Goal: Task Accomplishment & Management: Manage account settings

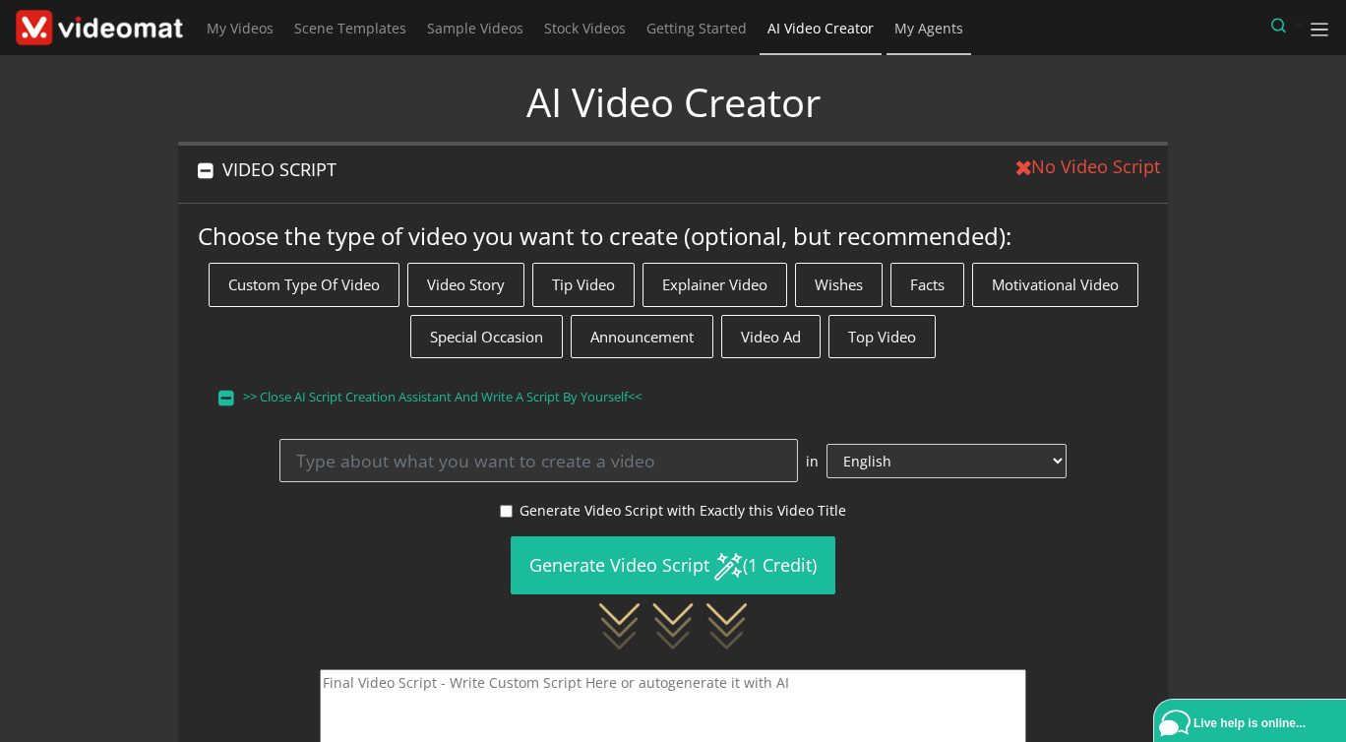
click at [895, 34] on span "My Agents" at bounding box center [929, 28] width 69 height 19
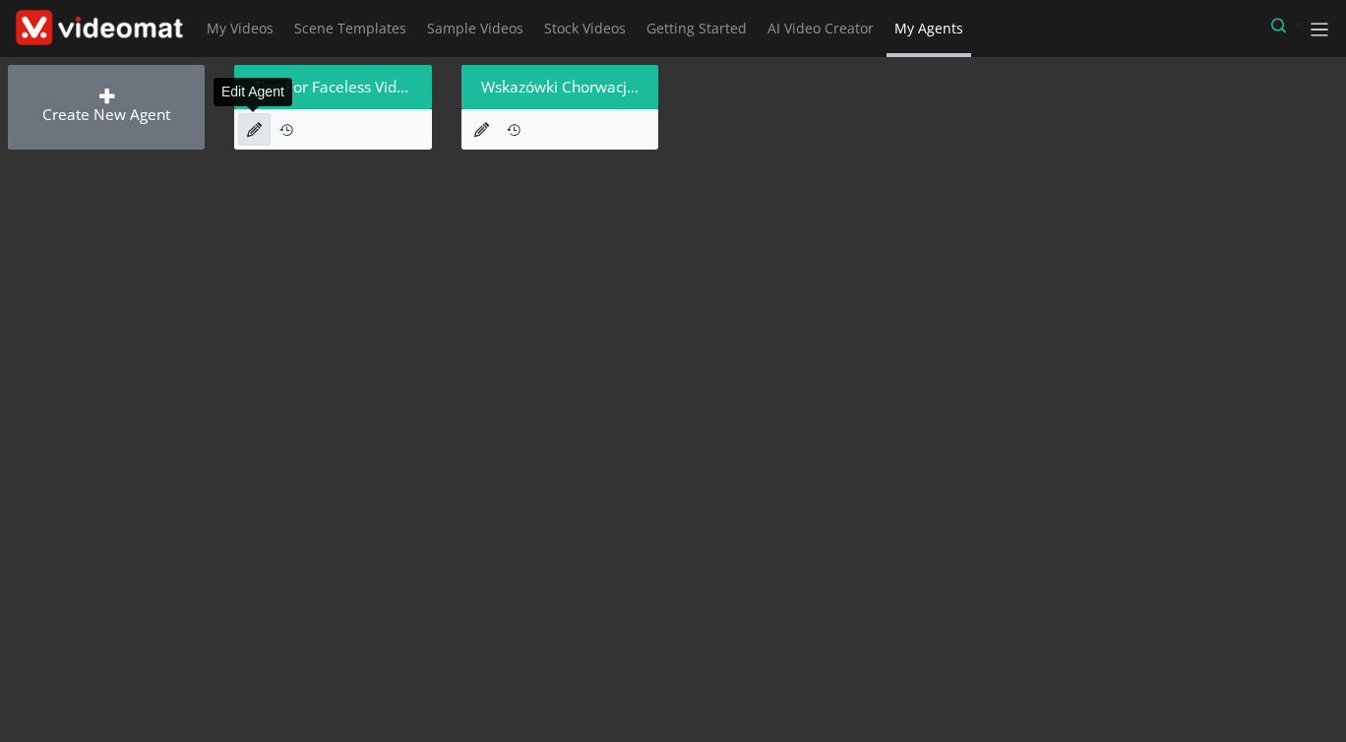
click at [258, 128] on icon at bounding box center [254, 129] width 15 height 15
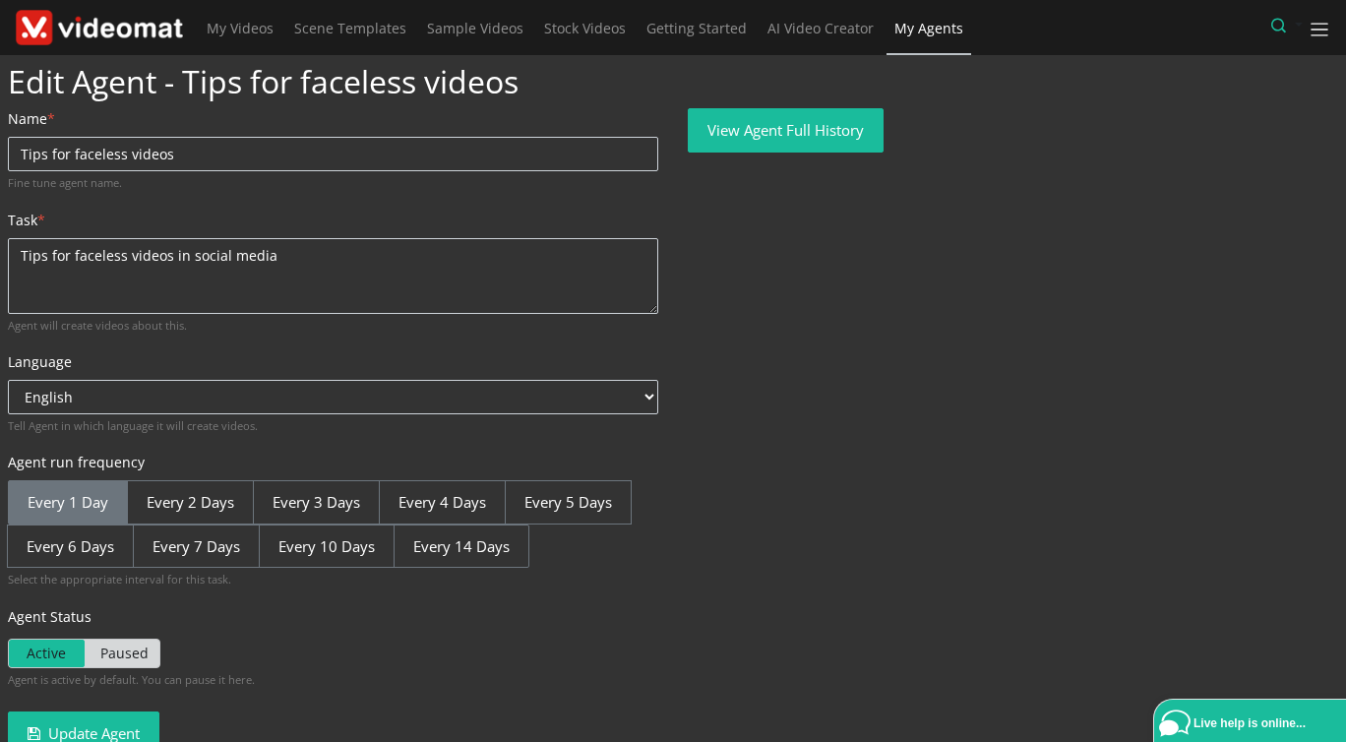
click at [136, 652] on span "Paused" at bounding box center [123, 654] width 76 height 28
click at [21, 652] on input "Active Paused" at bounding box center [14, 645] width 13 height 13
checkbox input "true"
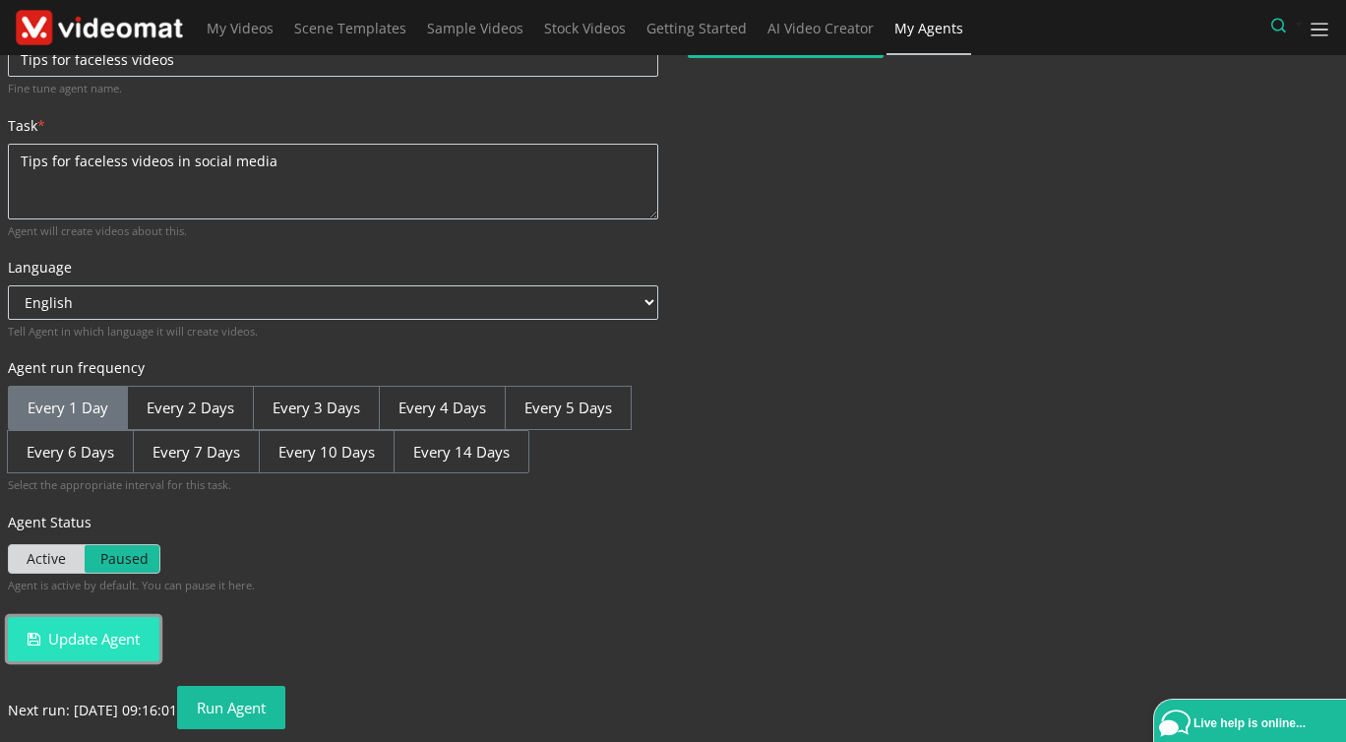
click at [114, 643] on button "Update Agent" at bounding box center [84, 639] width 152 height 44
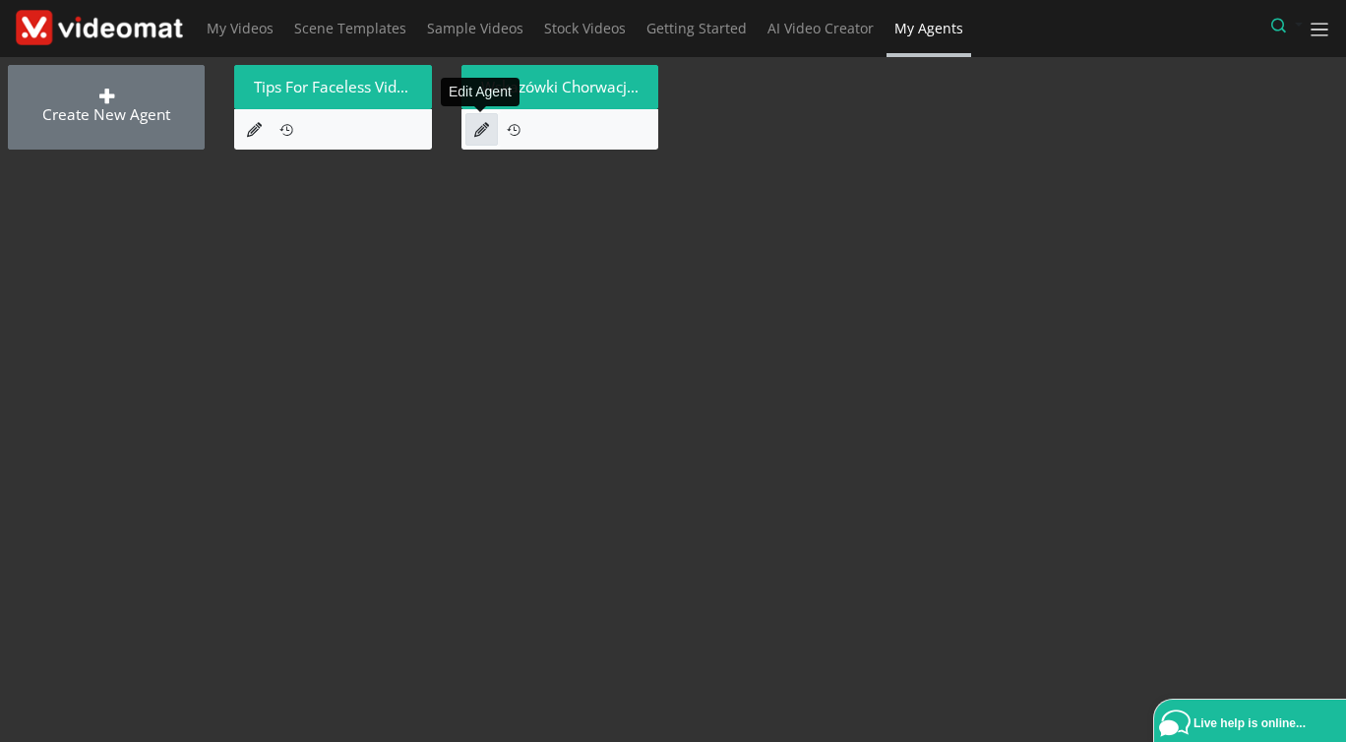
click at [474, 136] on icon at bounding box center [481, 129] width 15 height 15
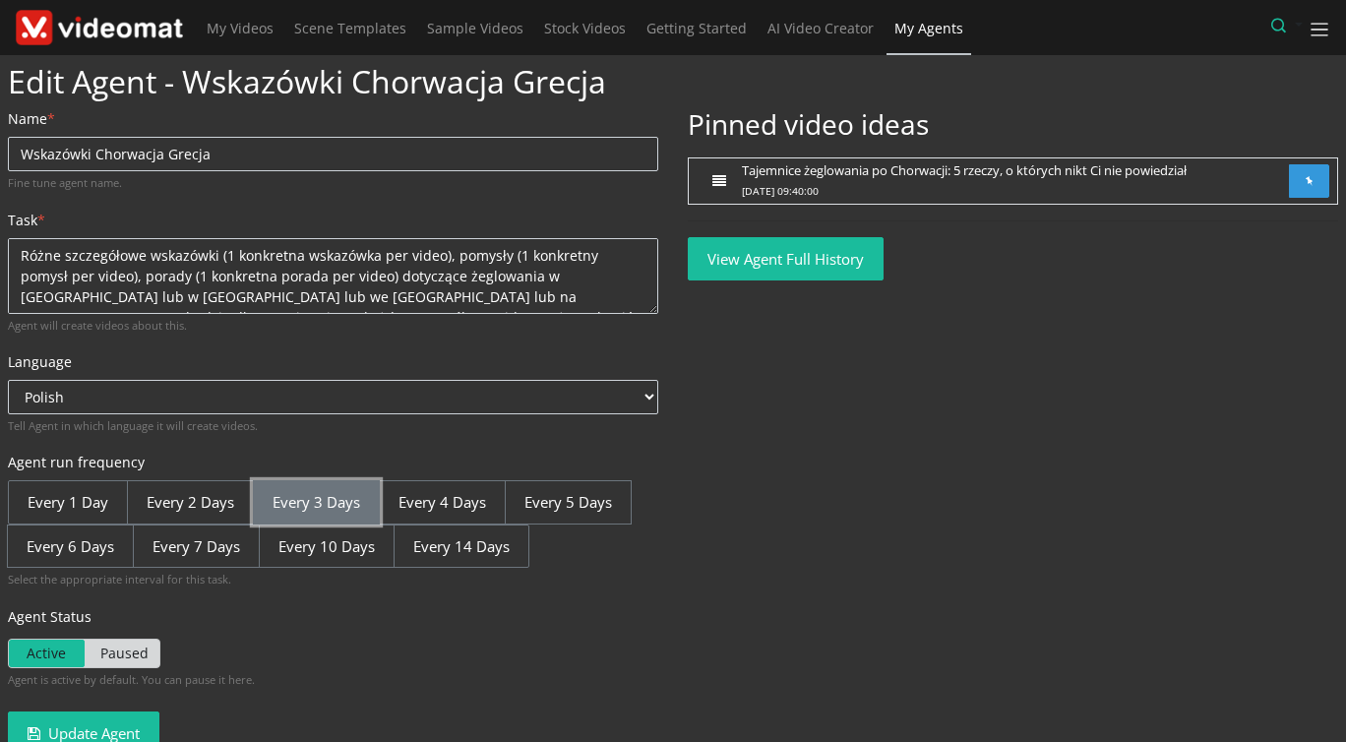
scroll to position [94, 0]
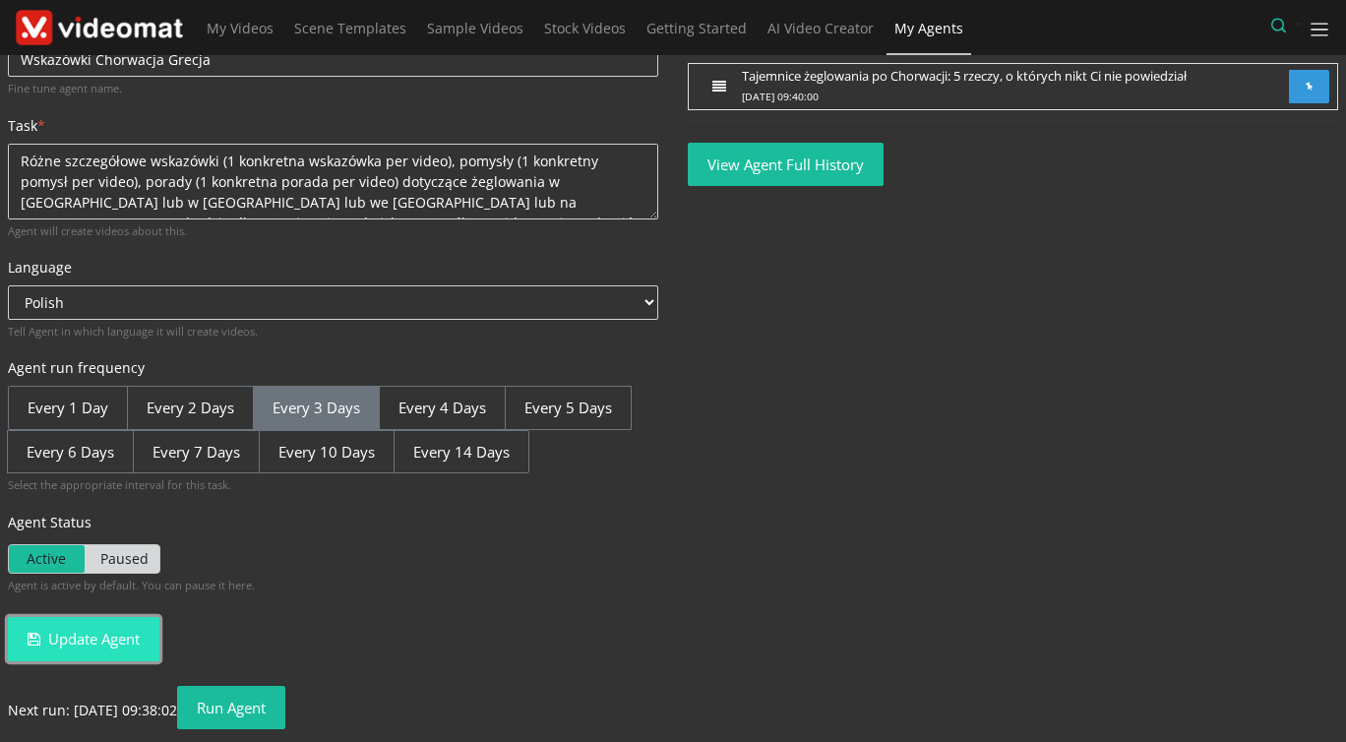
click at [127, 637] on button "Update Agent" at bounding box center [84, 639] width 152 height 44
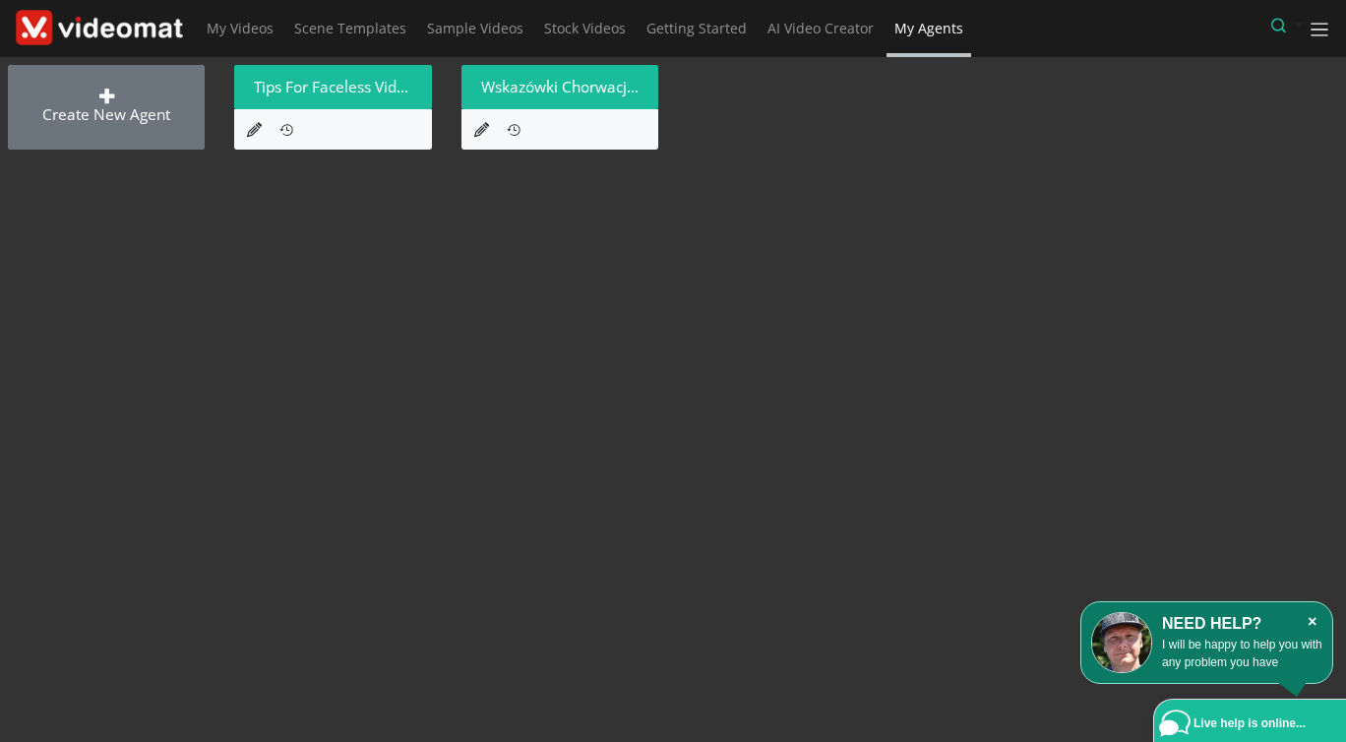
click at [1310, 624] on icon "×" at bounding box center [1312, 622] width 21 height 20
